Goal: Communication & Community: Answer question/provide support

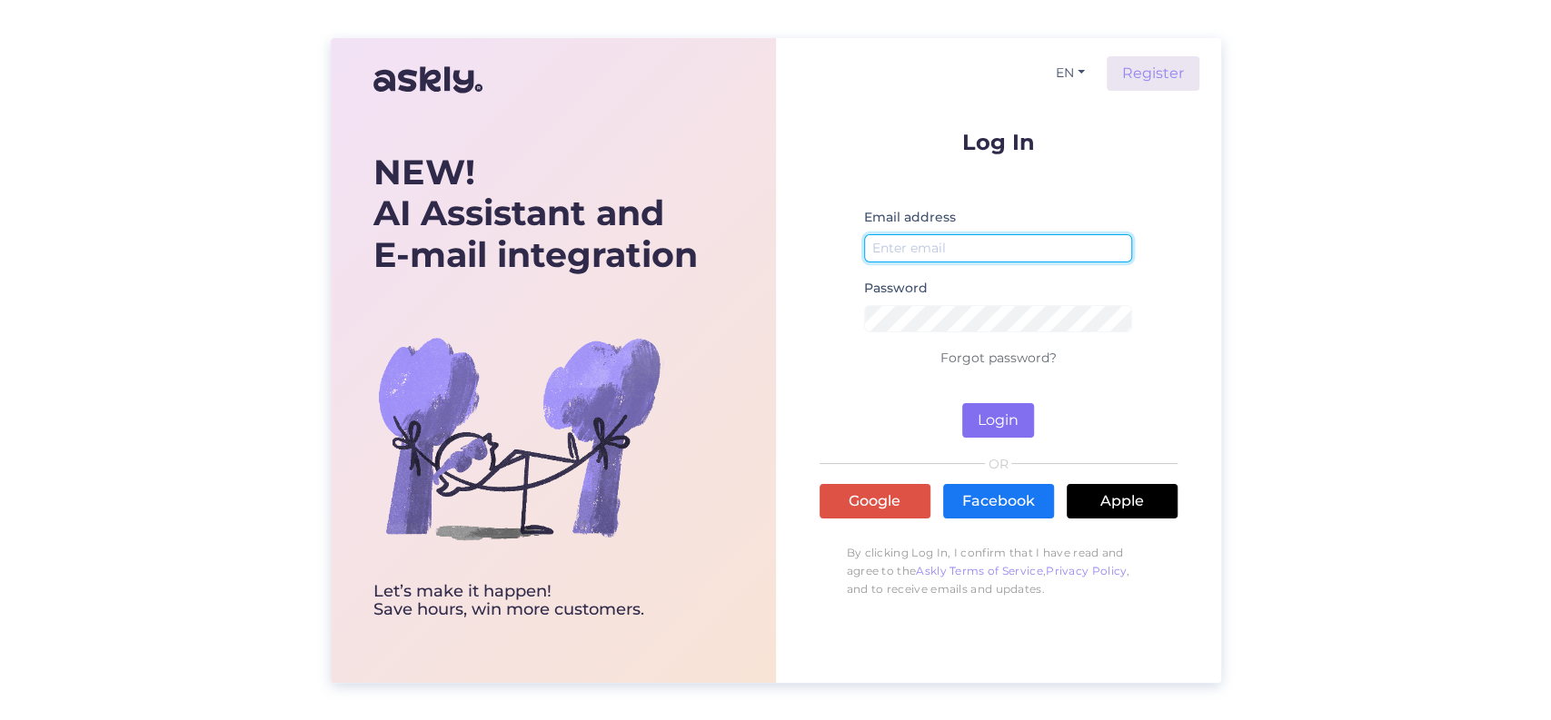
type input "[PERSON_NAME][EMAIL_ADDRESS][DOMAIN_NAME]"
click at [978, 420] on button "Login" at bounding box center [998, 420] width 72 height 35
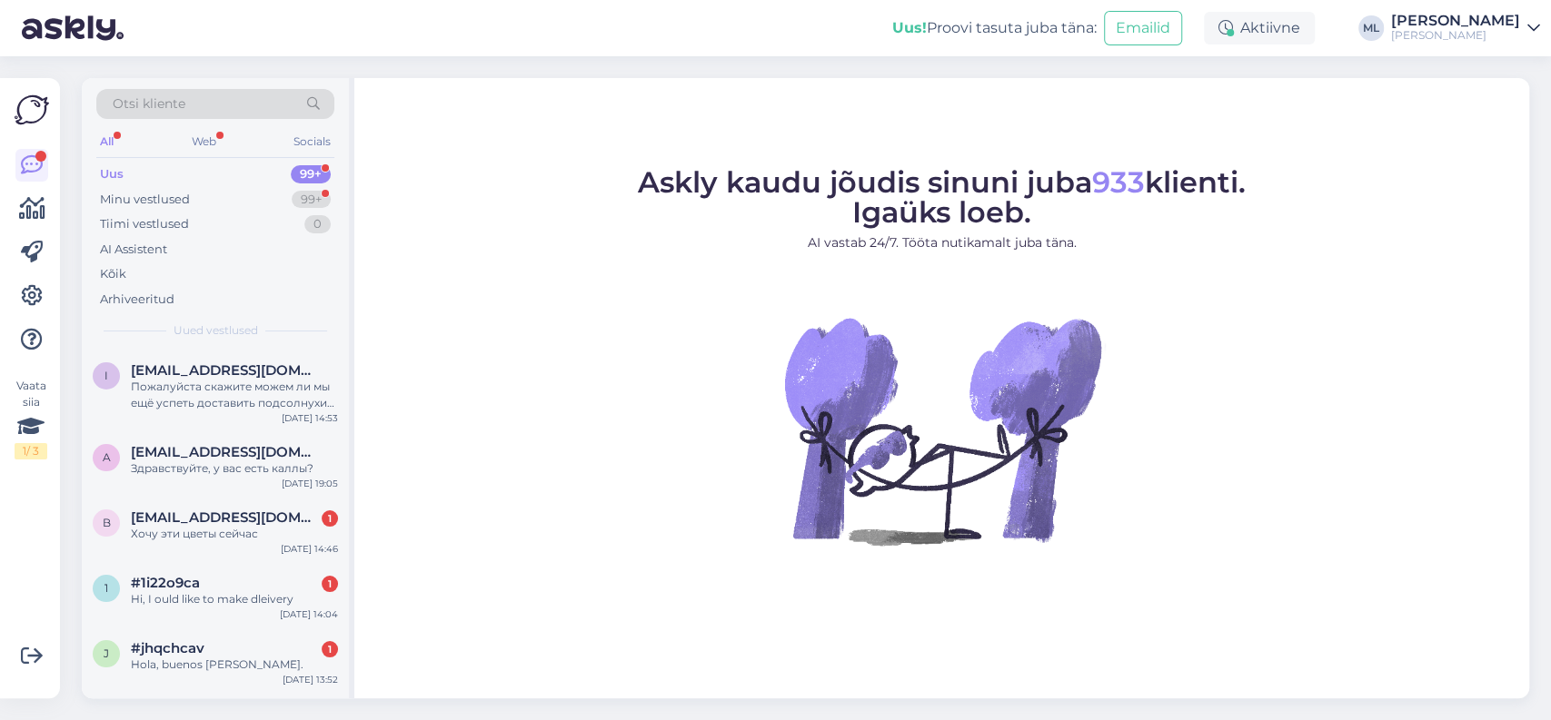
click at [111, 136] on div "All" at bounding box center [106, 142] width 21 height 24
click at [136, 197] on div "Minu vestlused" at bounding box center [145, 200] width 90 height 18
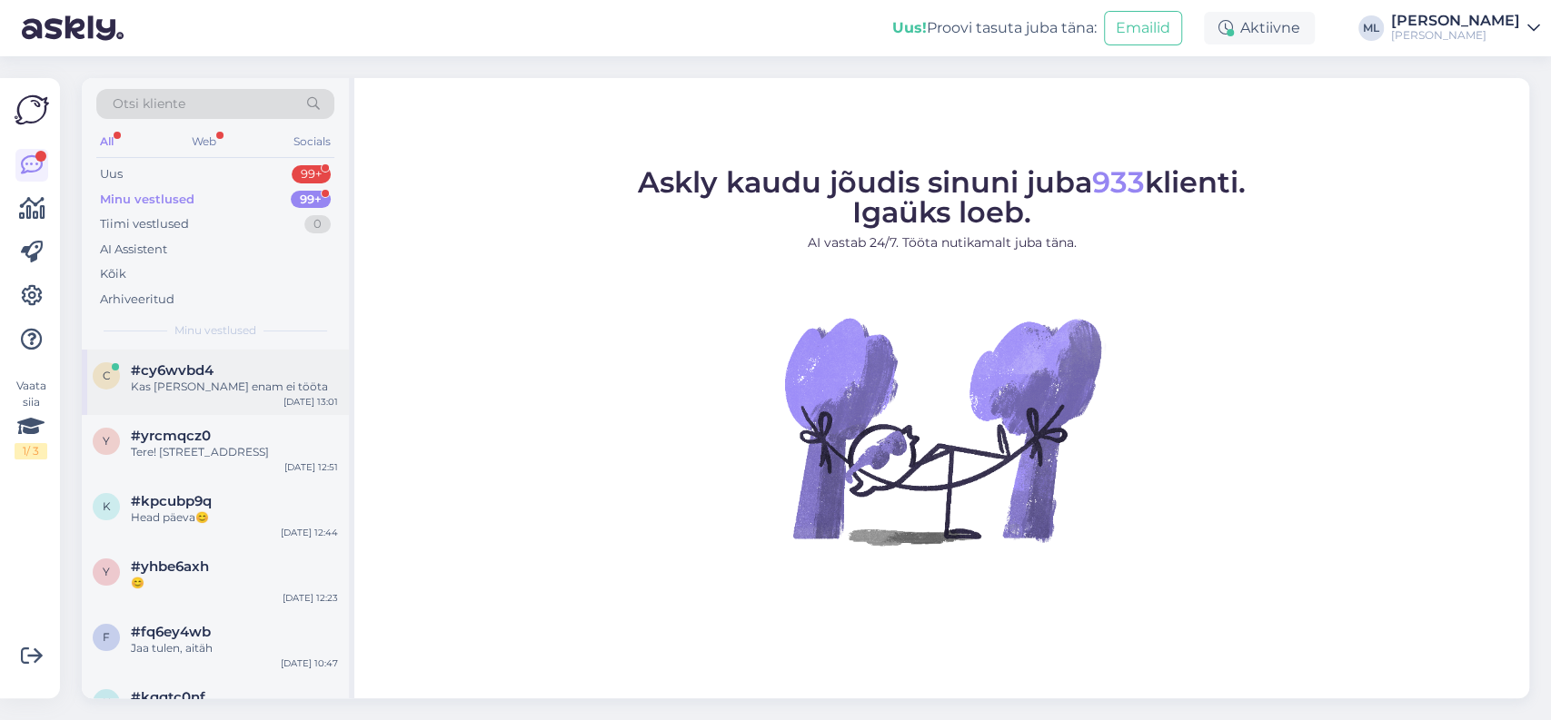
click at [155, 375] on span "#cy6wvbd4" at bounding box center [172, 370] width 83 height 16
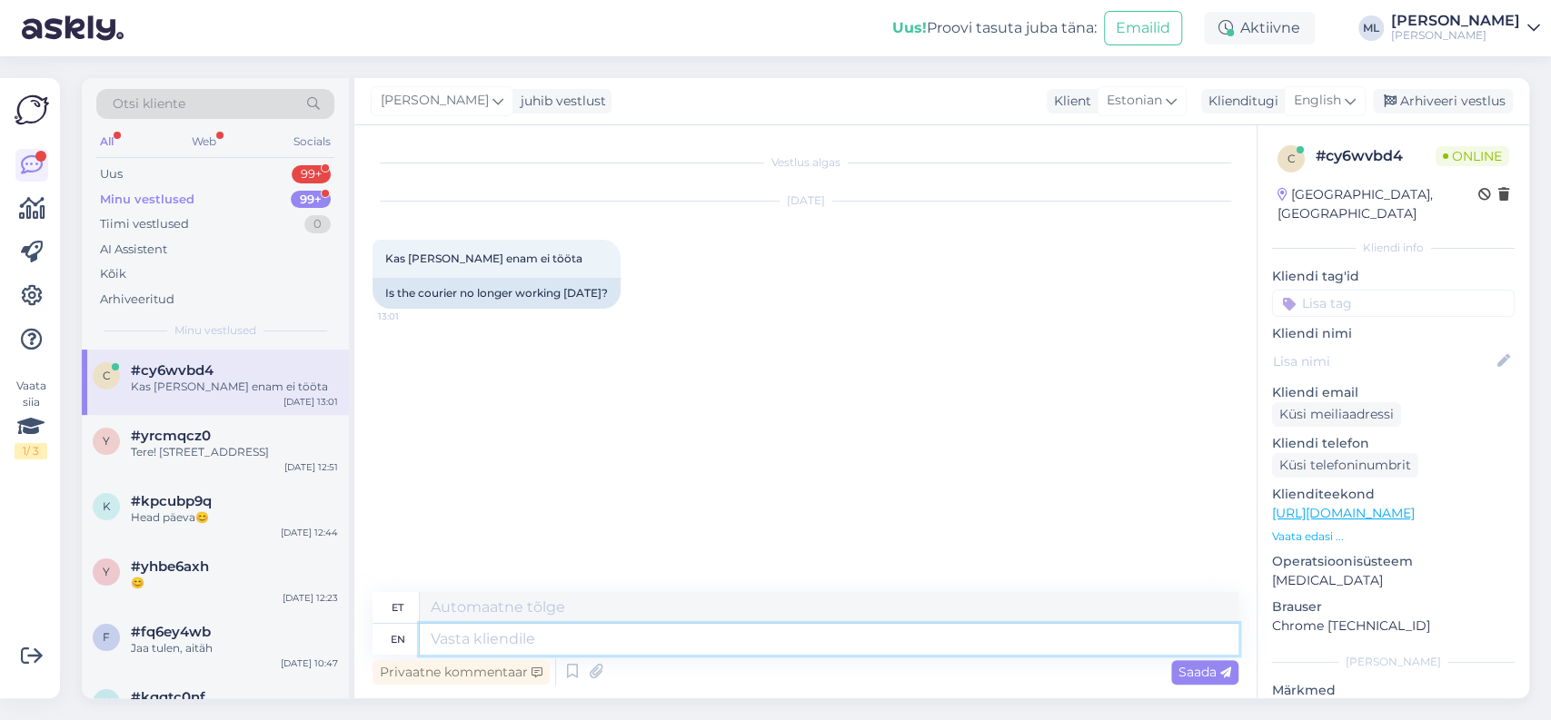
click at [526, 641] on textarea at bounding box center [829, 639] width 819 height 31
click at [1351, 100] on icon at bounding box center [1350, 101] width 11 height 20
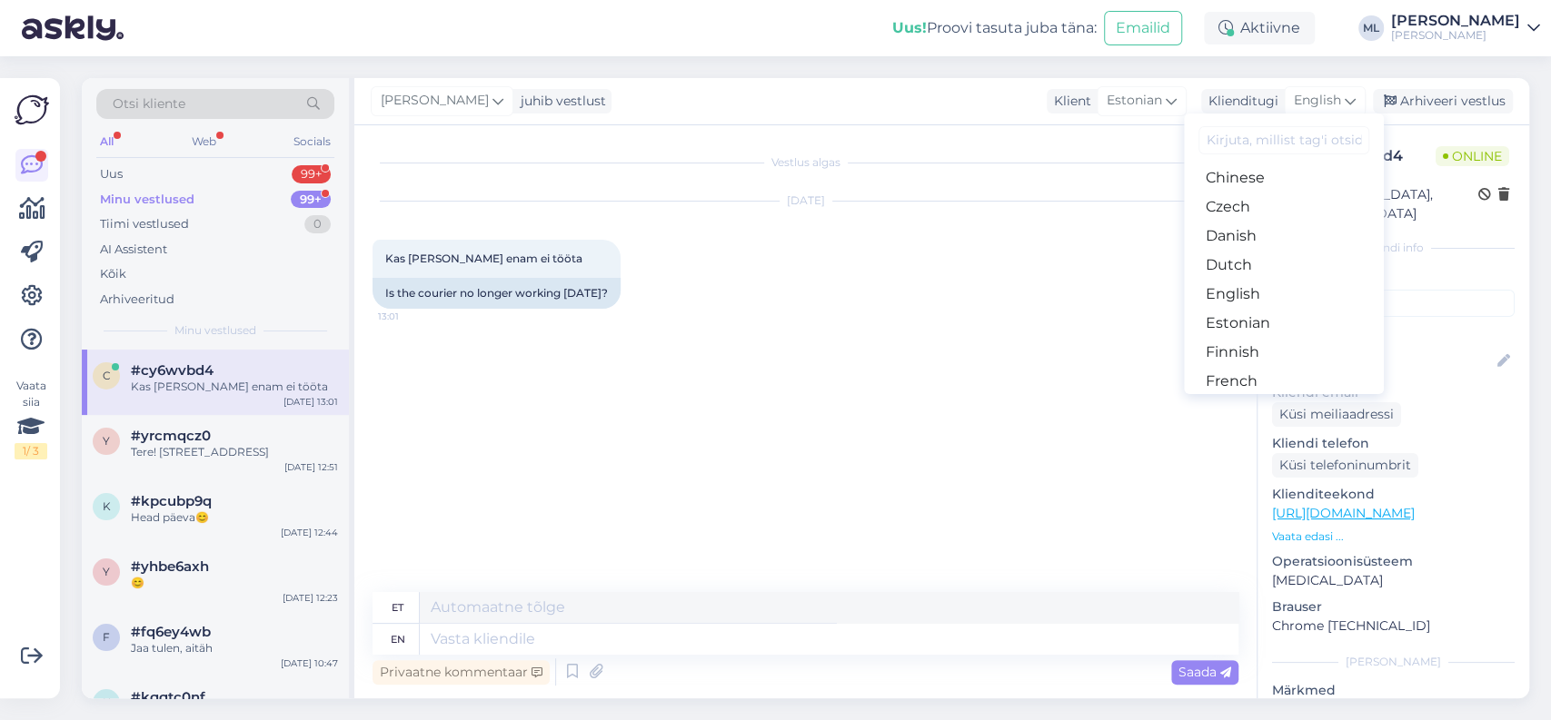
scroll to position [121, 0]
click at [1291, 293] on link "Estonian" at bounding box center [1284, 293] width 200 height 29
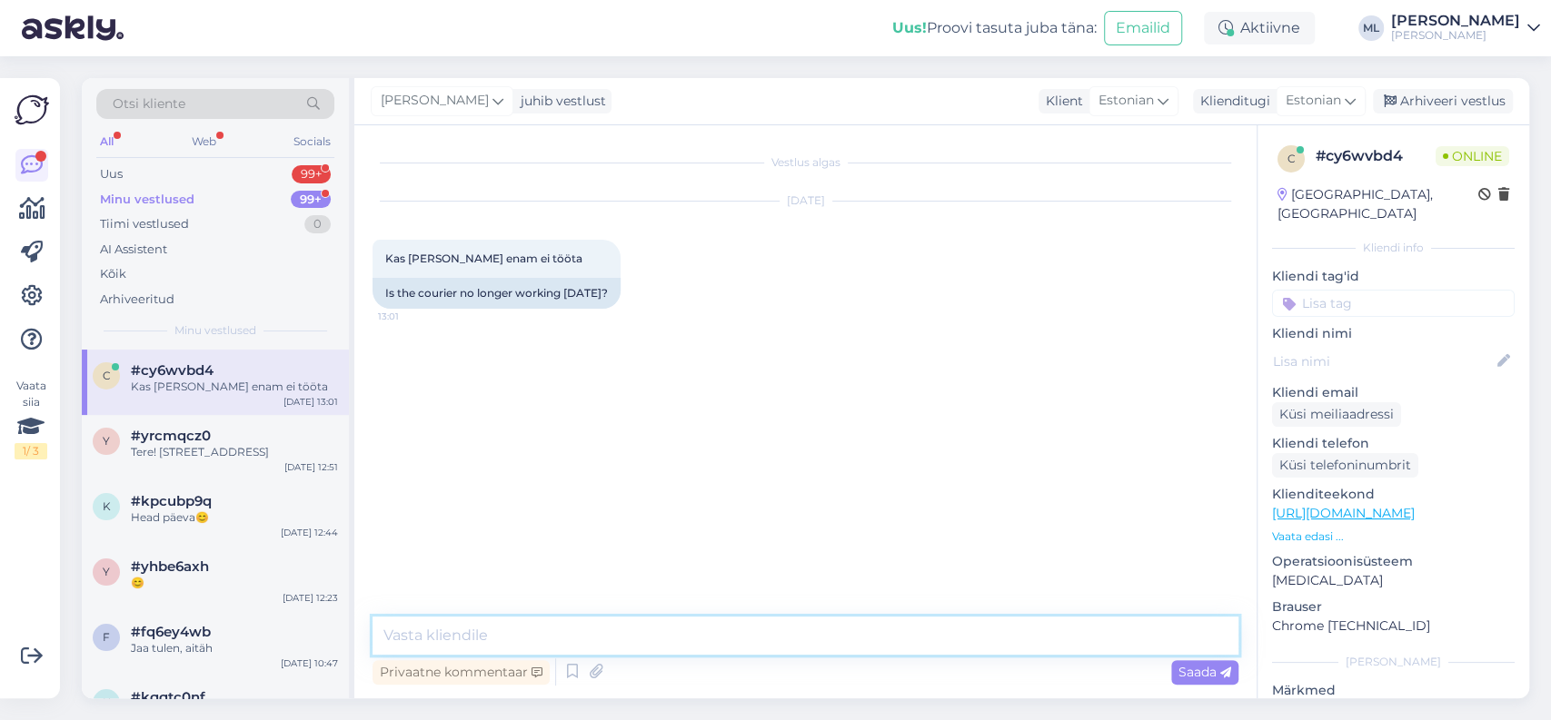
click at [471, 634] on textarea at bounding box center [805, 636] width 866 height 38
type textarea "Tere!"
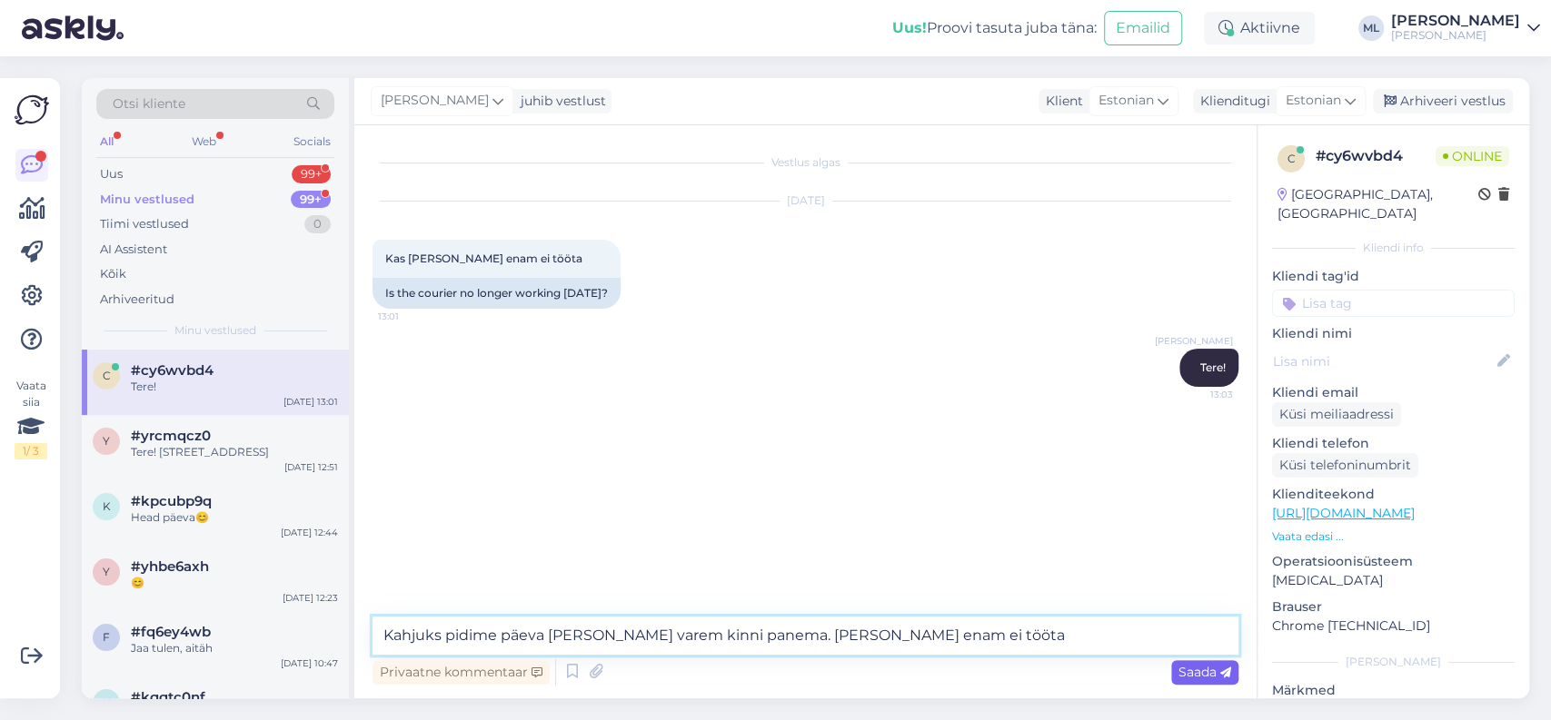
type textarea "Kahjuks pidime päeva [PERSON_NAME] varem kinni panema. [PERSON_NAME] enam ei tö…"
click at [1206, 675] on span "Saada" at bounding box center [1204, 672] width 53 height 16
